Goal: Task Accomplishment & Management: Manage account settings

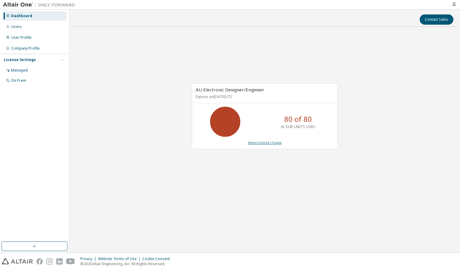
click at [259, 143] on link "View License Usage" at bounding box center [265, 142] width 34 height 5
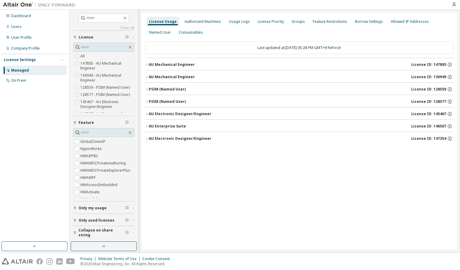
click at [168, 116] on button "AU Electronic Designer/Engineer License ID: 145467" at bounding box center [299, 113] width 308 height 13
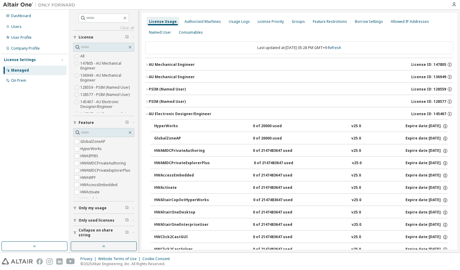
click at [147, 116] on button "AU Electronic Designer/Engineer License ID: 145467" at bounding box center [299, 113] width 308 height 13
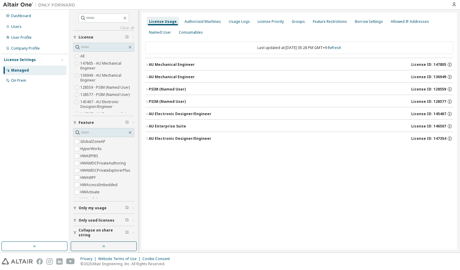
click at [166, 139] on div "AU Electronic Designer/Engineer" at bounding box center [180, 138] width 63 height 5
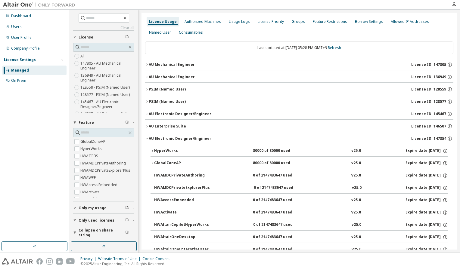
click at [226, 153] on button "HyperWorks 80000 of 80000 used v25.0 Expire date: 2026-08-01" at bounding box center [298, 150] width 297 height 13
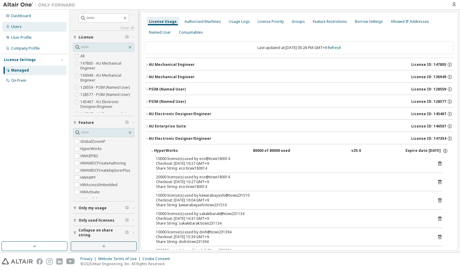
click at [23, 29] on div "Users" at bounding box center [34, 27] width 64 height 10
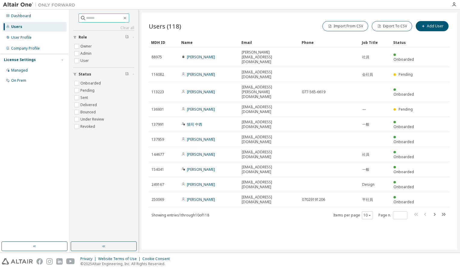
click at [105, 16] on input "text" at bounding box center [104, 18] width 36 height 6
type input "***"
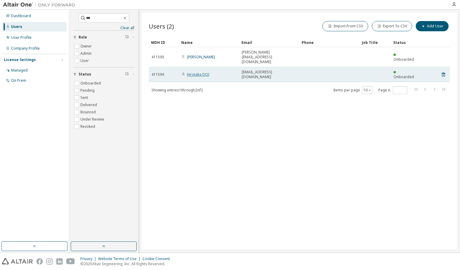
click at [192, 72] on link "Hirotaka DOI" at bounding box center [198, 74] width 22 height 5
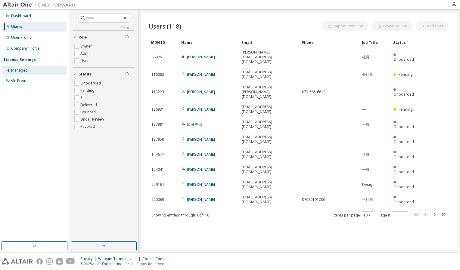
click at [15, 70] on div "Managed" at bounding box center [19, 70] width 17 height 5
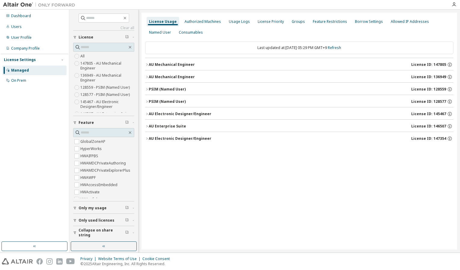
click at [146, 139] on icon "button" at bounding box center [147, 139] width 4 height 4
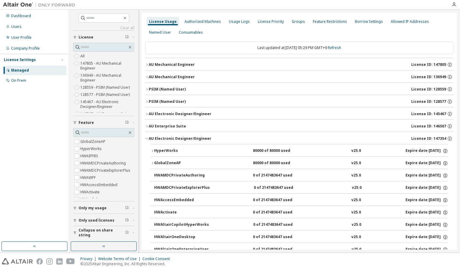
click at [152, 150] on icon "button" at bounding box center [152, 151] width 4 height 4
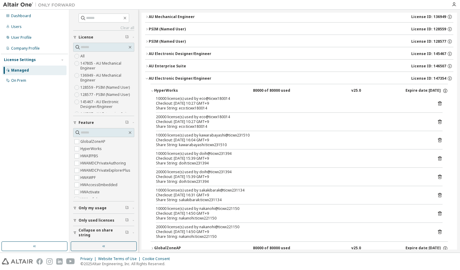
scroll to position [90, 0]
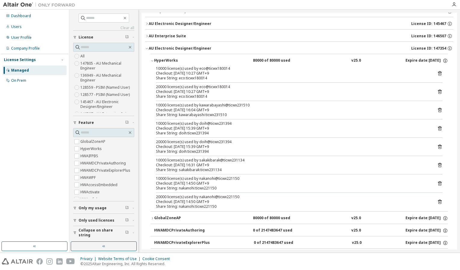
click at [152, 220] on button "GlobalZoneAP 80000 of 80000 used v25.0 Expire date: [DATE]" at bounding box center [298, 218] width 297 height 13
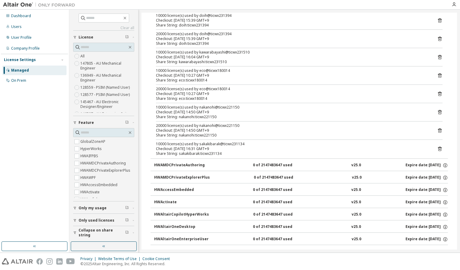
scroll to position [271, 0]
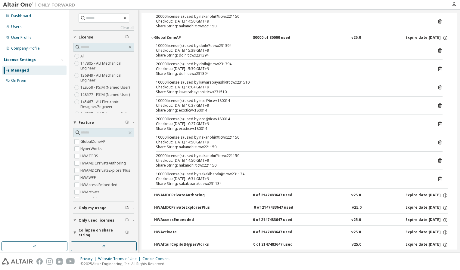
click at [438, 122] on icon at bounding box center [440, 124] width 4 height 5
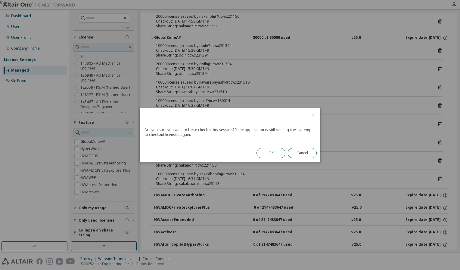
click at [279, 151] on button "OK" at bounding box center [270, 153] width 29 height 10
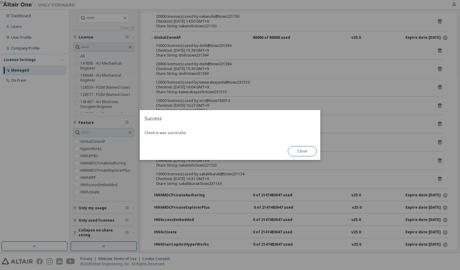
click at [312, 153] on button "Close" at bounding box center [302, 151] width 29 height 10
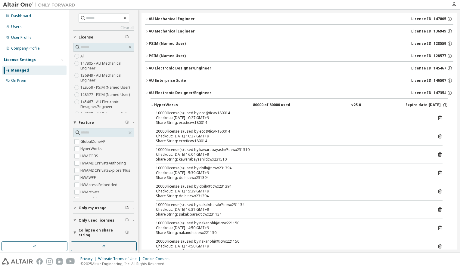
scroll to position [0, 0]
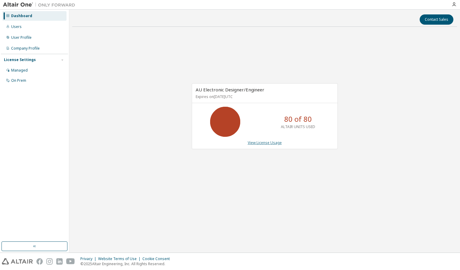
click at [250, 144] on link "View License Usage" at bounding box center [265, 142] width 34 height 5
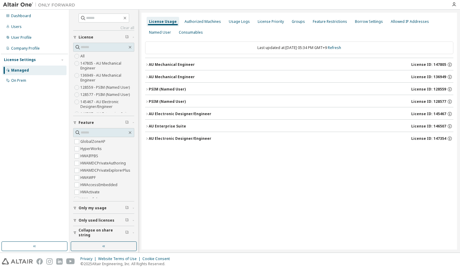
click at [144, 100] on div "License Usage Authorized Machines Usage Logs License Priority Groups Feature Re…" at bounding box center [298, 131] width 315 height 237
click at [146, 105] on button "PSIM (Named User) License ID: 128577" at bounding box center [299, 101] width 308 height 13
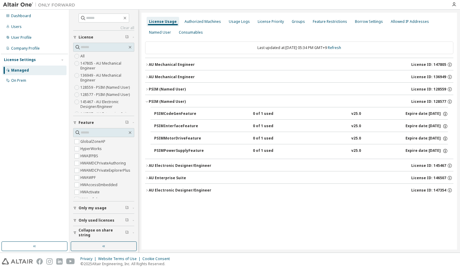
click at [146, 105] on button "PSIM (Named User) License ID: 128577" at bounding box center [299, 101] width 308 height 13
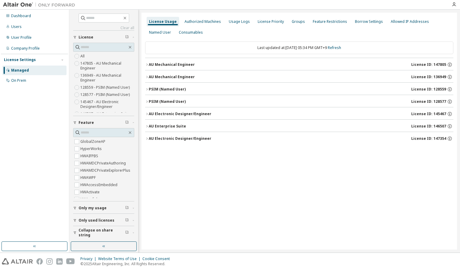
click at [147, 114] on icon "button" at bounding box center [147, 114] width 4 height 4
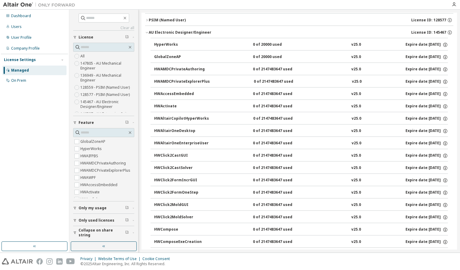
scroll to position [30, 0]
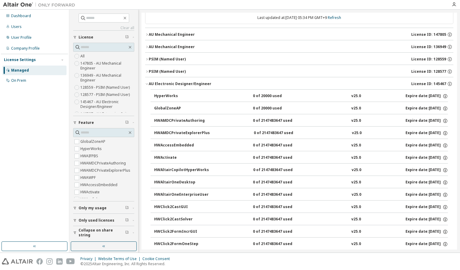
click at [147, 85] on button "AU Electronic Designer/Engineer License ID: 145467" at bounding box center [299, 83] width 308 height 13
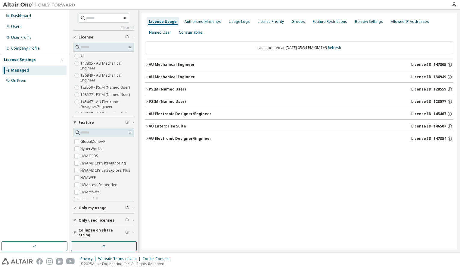
scroll to position [0, 0]
click at [146, 127] on icon "button" at bounding box center [147, 127] width 4 height 4
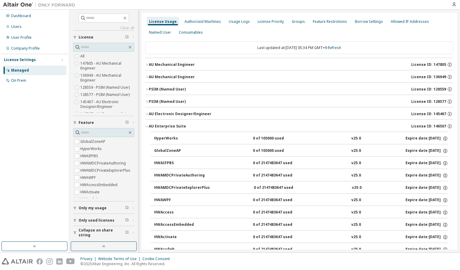
click at [146, 127] on icon "button" at bounding box center [147, 127] width 4 height 4
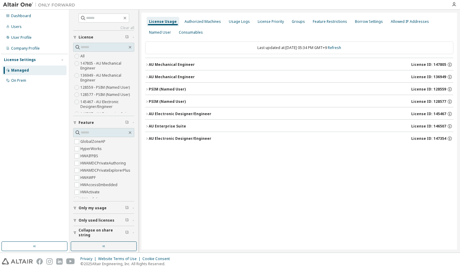
click at [148, 137] on icon "button" at bounding box center [147, 139] width 4 height 4
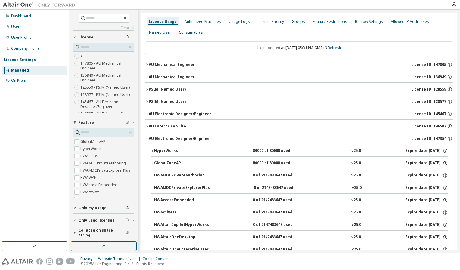
click at [151, 167] on button "GlobalZoneAP 80000 of 80000 used v25.0 Expire date: [DATE]" at bounding box center [298, 163] width 297 height 13
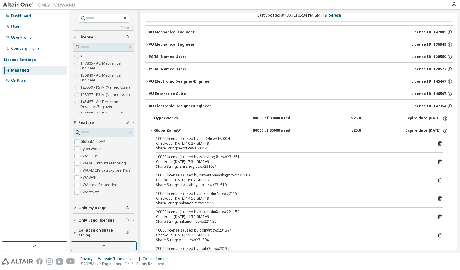
scroll to position [30, 0]
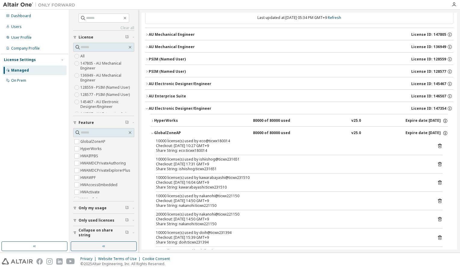
click at [154, 131] on div "GlobalZoneAP" at bounding box center [181, 133] width 54 height 5
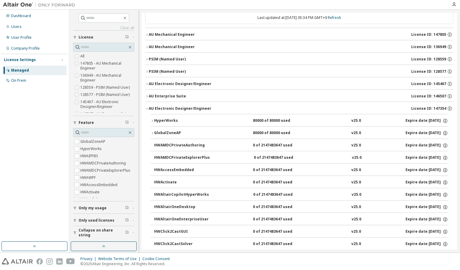
click at [153, 121] on icon "button" at bounding box center [152, 121] width 4 height 4
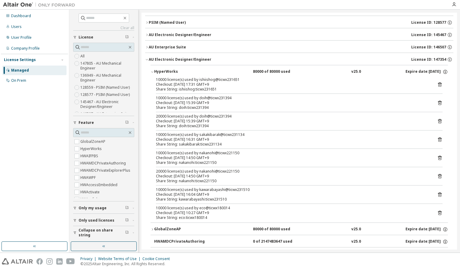
scroll to position [90, 0]
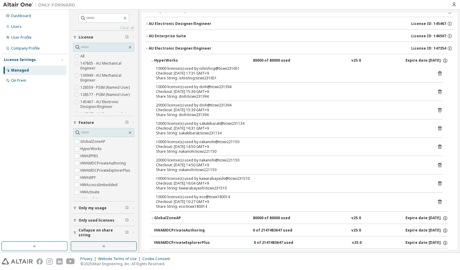
click at [152, 62] on button "HyperWorks 80000 of 80000 used v25.0 Expire date: [DATE]" at bounding box center [298, 60] width 297 height 13
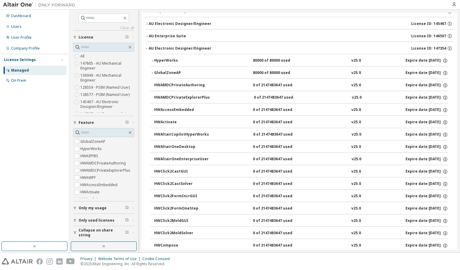
click at [162, 73] on div "GlobalZoneAP" at bounding box center [181, 72] width 54 height 5
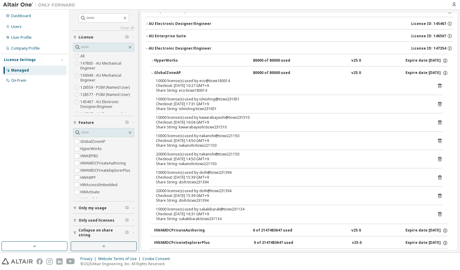
click at [438, 103] on icon at bounding box center [440, 104] width 4 height 5
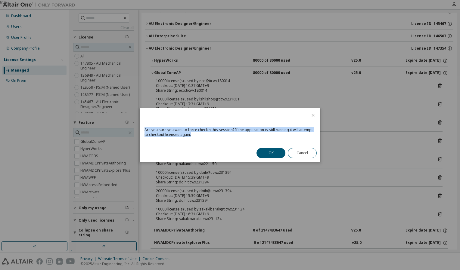
drag, startPoint x: 190, startPoint y: 137, endPoint x: 142, endPoint y: 126, distance: 49.0
click at [142, 126] on div "Are you sure you want to force checkin this session? If the application is stil…" at bounding box center [230, 134] width 181 height 20
copy div "Are you sure you want to force checkin this session? If the application is stil…"
click at [273, 150] on button "OK" at bounding box center [270, 153] width 29 height 10
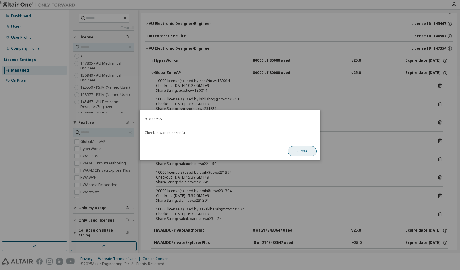
click at [298, 152] on button "Close" at bounding box center [302, 151] width 29 height 10
